Goal: Information Seeking & Learning: Stay updated

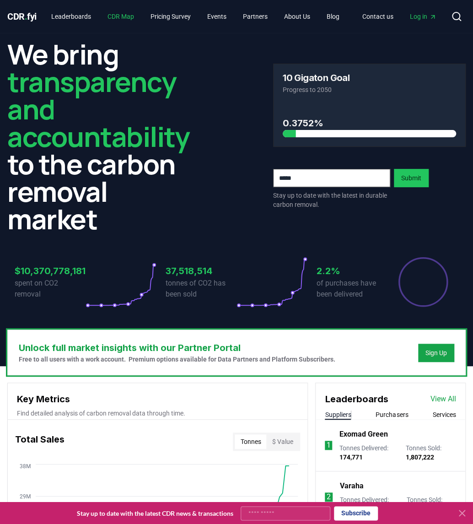
click at [130, 19] on link "CDR Map" at bounding box center [120, 16] width 41 height 16
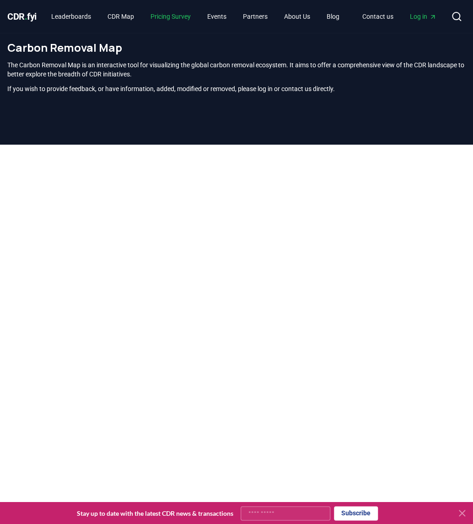
click at [178, 17] on link "Pricing Survey" at bounding box center [170, 16] width 55 height 16
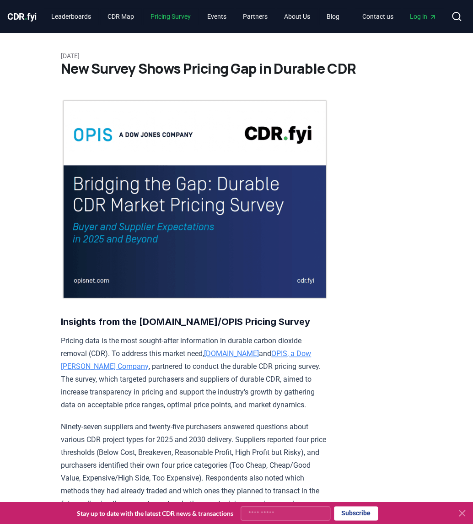
scroll to position [18, 0]
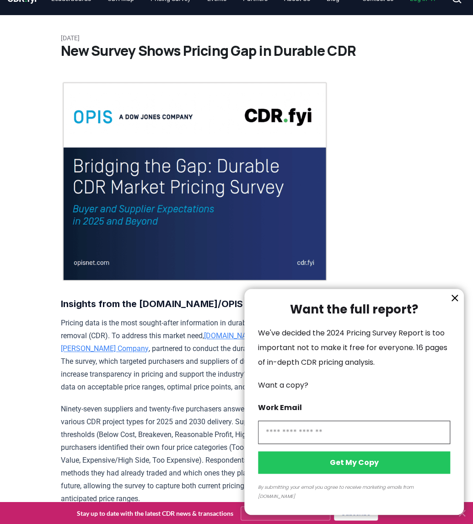
click at [451, 303] on icon "information" at bounding box center [455, 298] width 11 height 11
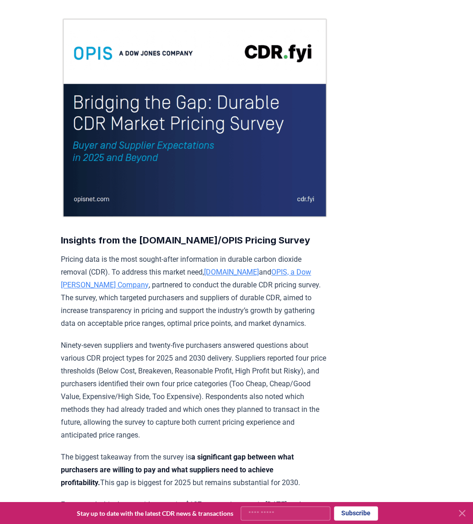
scroll to position [0, 0]
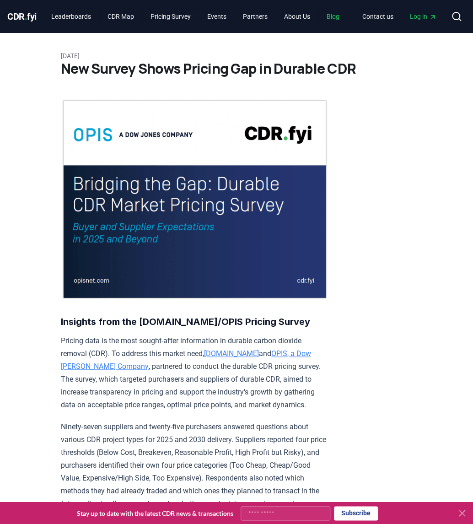
click at [334, 16] on link "Blog" at bounding box center [333, 16] width 27 height 16
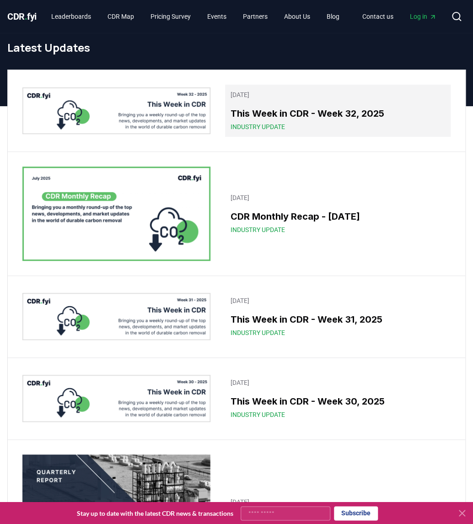
click at [294, 126] on div "Industry Update" at bounding box center [338, 126] width 215 height 9
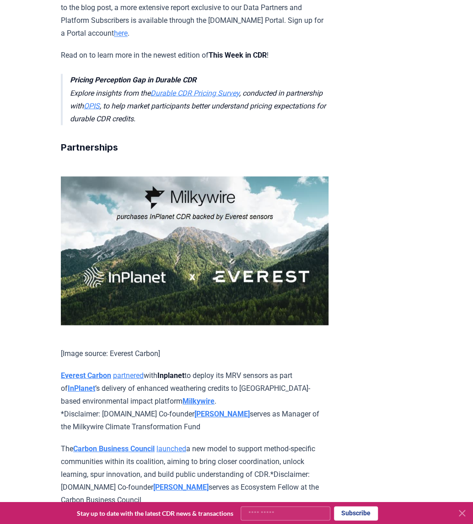
scroll to position [541, 0]
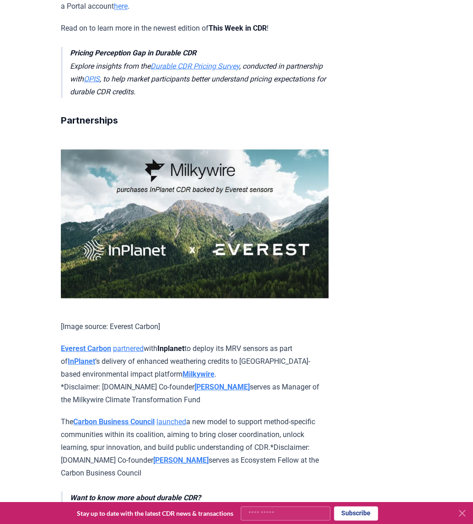
drag, startPoint x: 269, startPoint y: 237, endPoint x: 254, endPoint y: 189, distance: 50.1
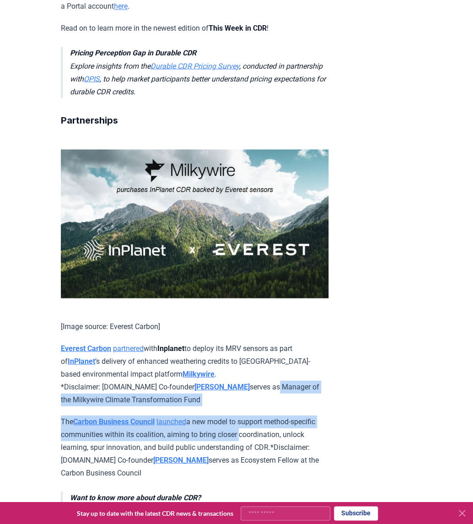
click at [270, 415] on p "The Carbon Business Council launched a new model to support method-specific com…" at bounding box center [195, 447] width 268 height 64
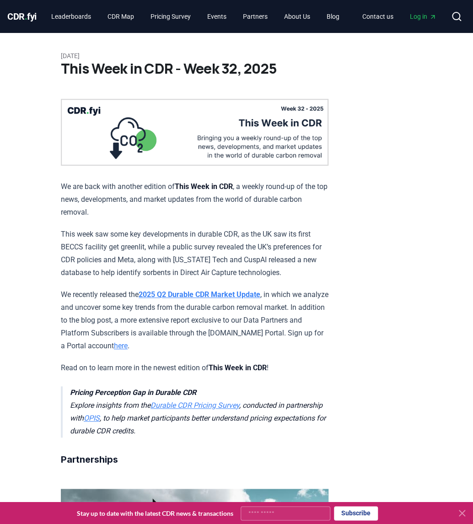
scroll to position [0, 0]
